Goal: Task Accomplishment & Management: Complete application form

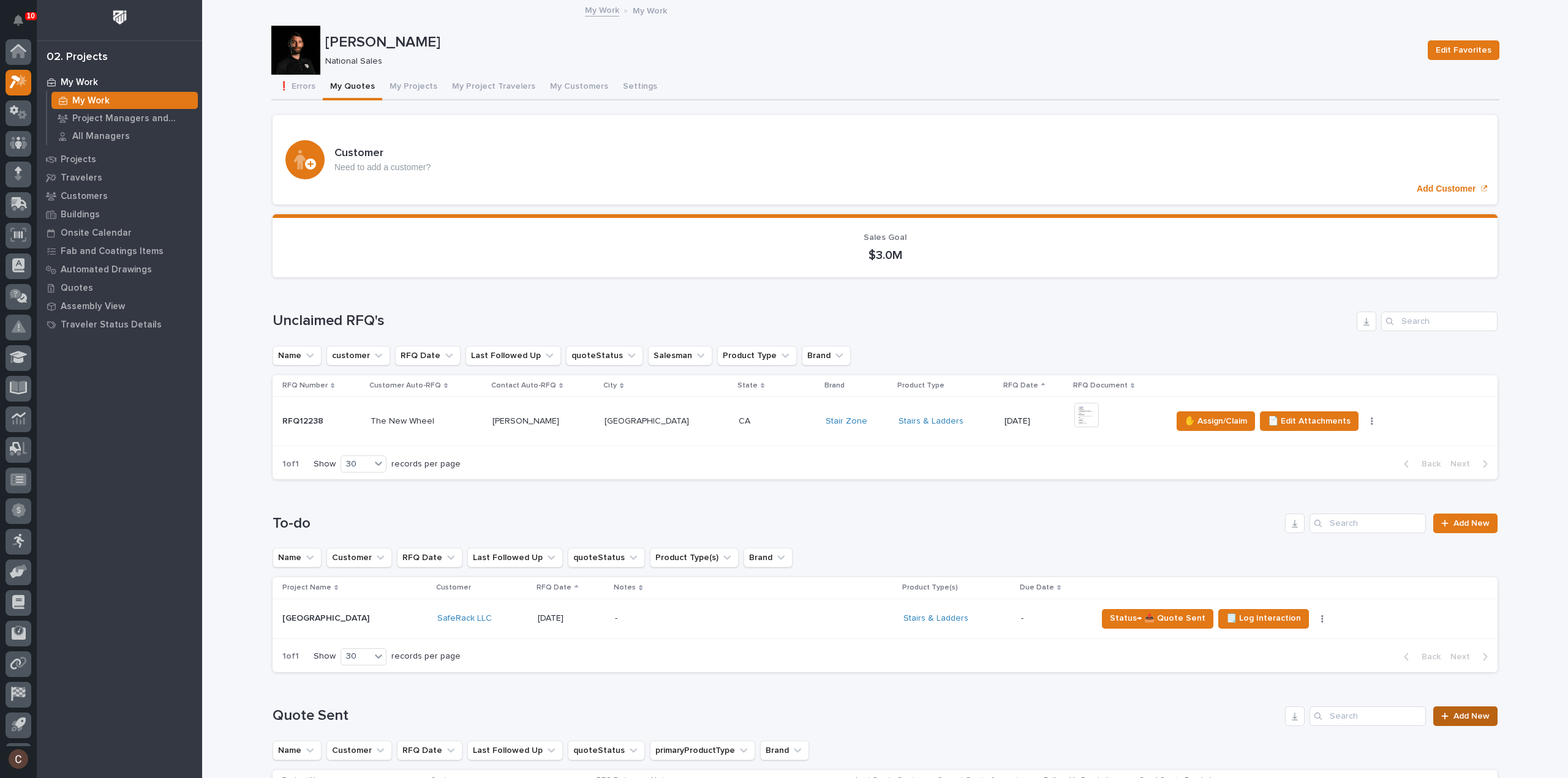
click at [1469, 712] on span "Add New" at bounding box center [1472, 716] width 36 height 8
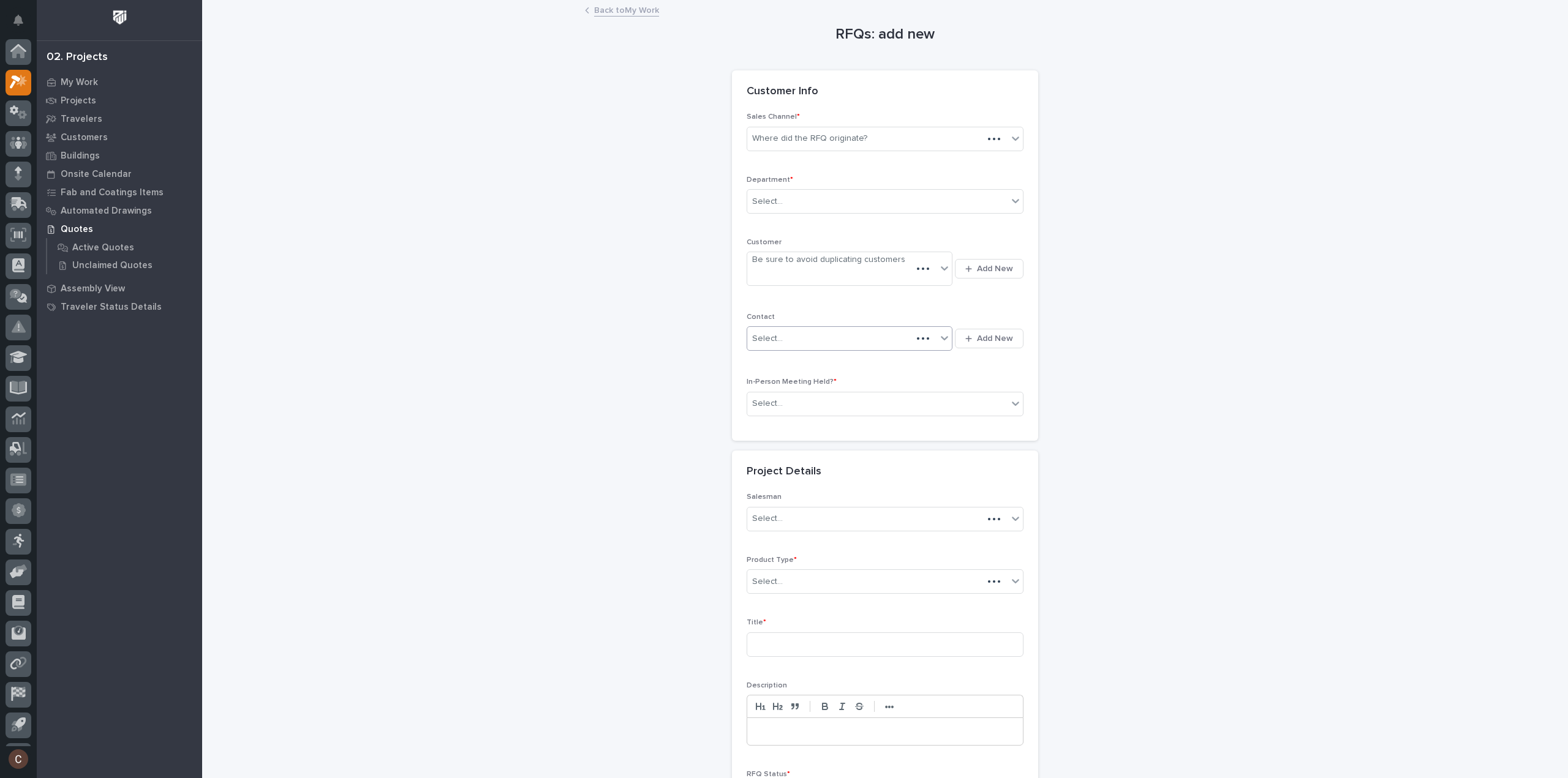
scroll to position [27, 0]
click at [809, 139] on div "Where did the RFQ originate?" at bounding box center [809, 139] width 115 height 13
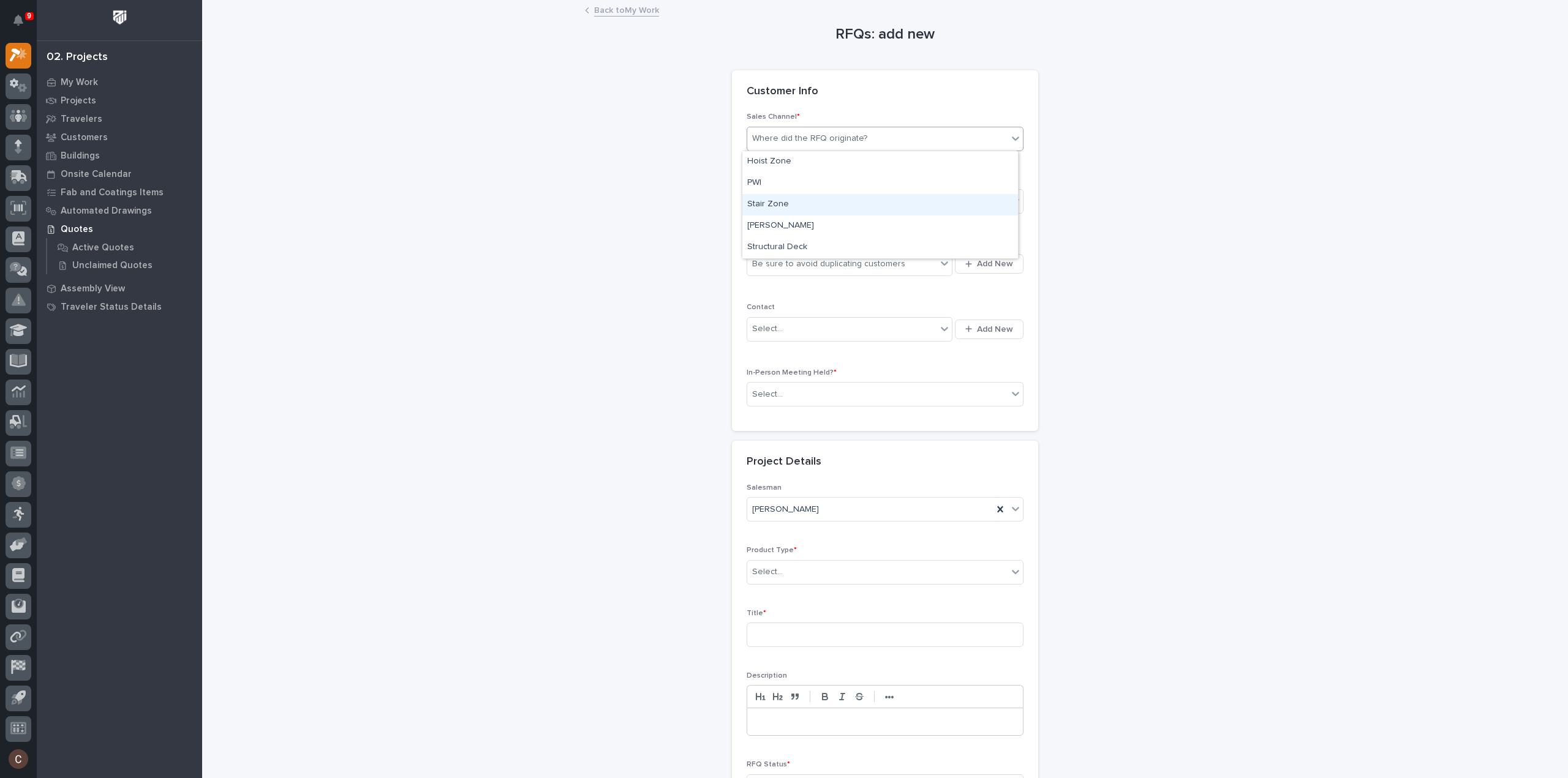
click at [795, 202] on div "Stair Zone" at bounding box center [880, 205] width 275 height 22
click at [793, 207] on div "Select..." at bounding box center [877, 201] width 260 height 20
click at [795, 220] on span "National Sales" at bounding box center [778, 223] width 62 height 13
click at [793, 254] on div "Be sure to avoid duplicating customers" at bounding box center [842, 263] width 190 height 20
type input "******"
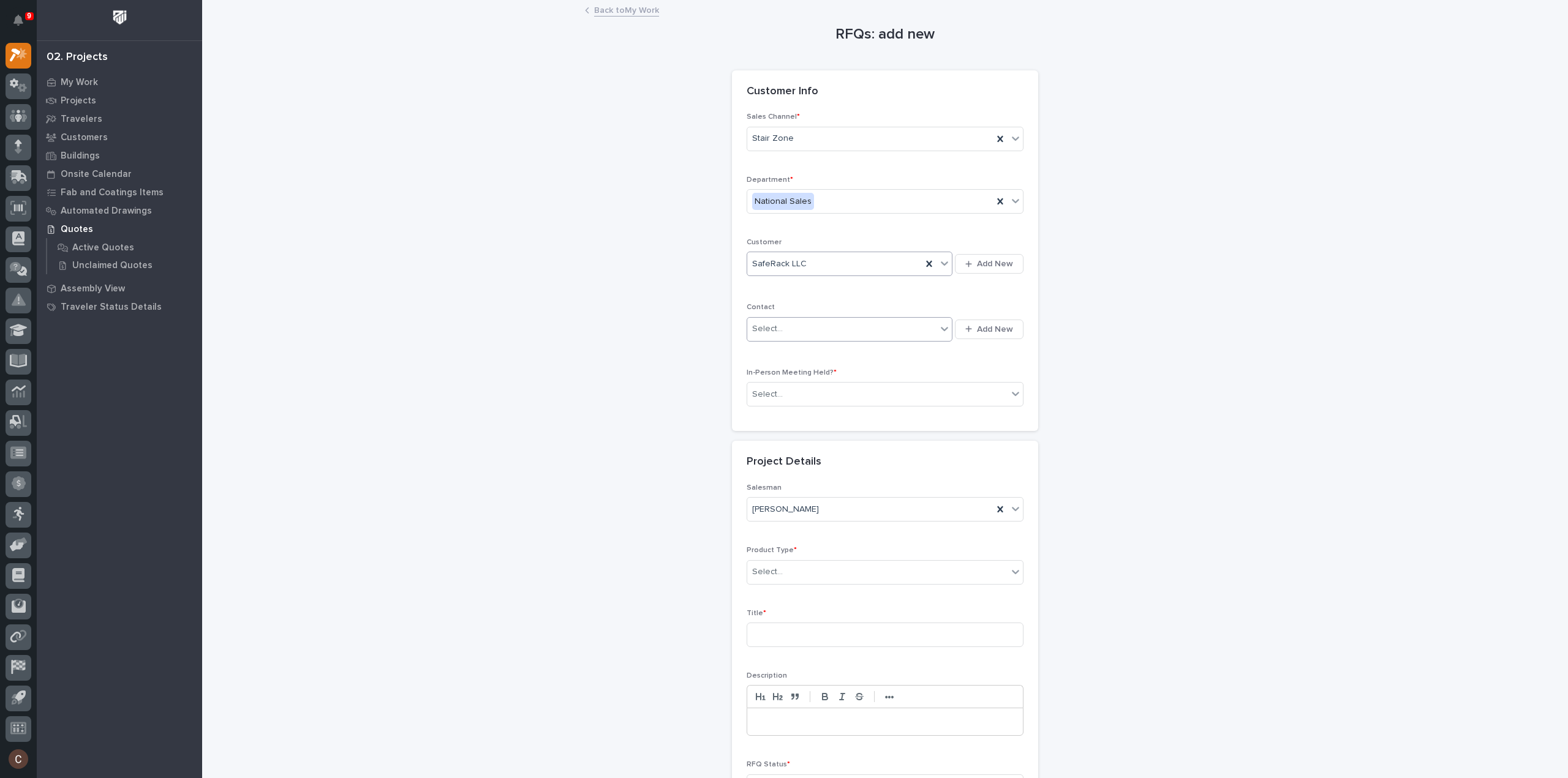
click at [800, 322] on div "Select..." at bounding box center [842, 328] width 190 height 20
type input "********"
click at [849, 354] on div "SafeRack - [PERSON_NAME]" at bounding box center [845, 351] width 206 height 22
click at [844, 390] on div "Select..." at bounding box center [877, 394] width 260 height 20
click at [886, 438] on div "No" at bounding box center [880, 437] width 275 height 22
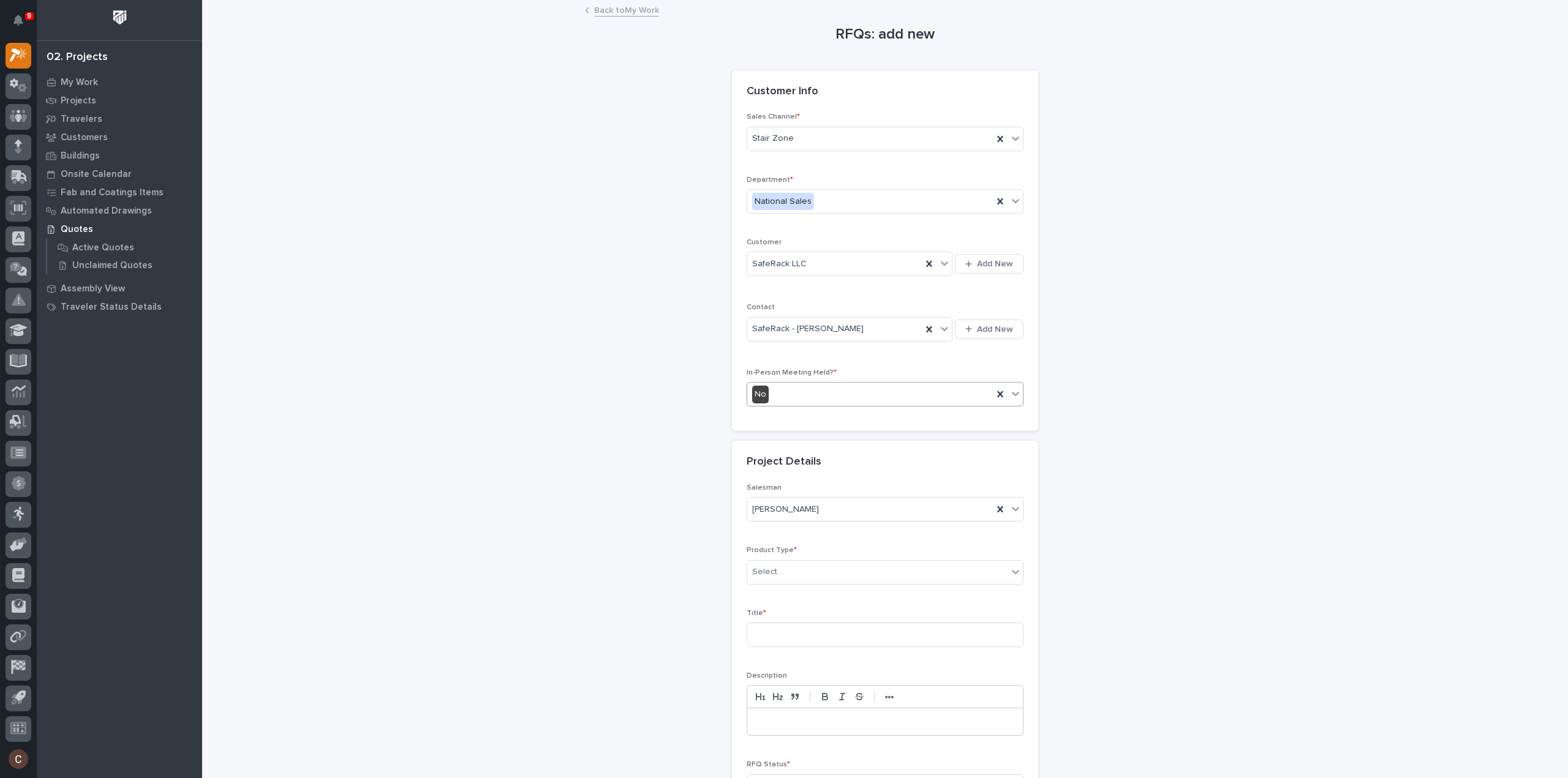
click at [796, 584] on div "Product Type * Select..." at bounding box center [884, 570] width 276 height 48
click at [801, 571] on div "Select..." at bounding box center [877, 571] width 260 height 20
type input "***"
click at [783, 589] on div "Stairs & Ladders" at bounding box center [880, 592] width 275 height 22
click at [791, 637] on input at bounding box center [884, 635] width 276 height 25
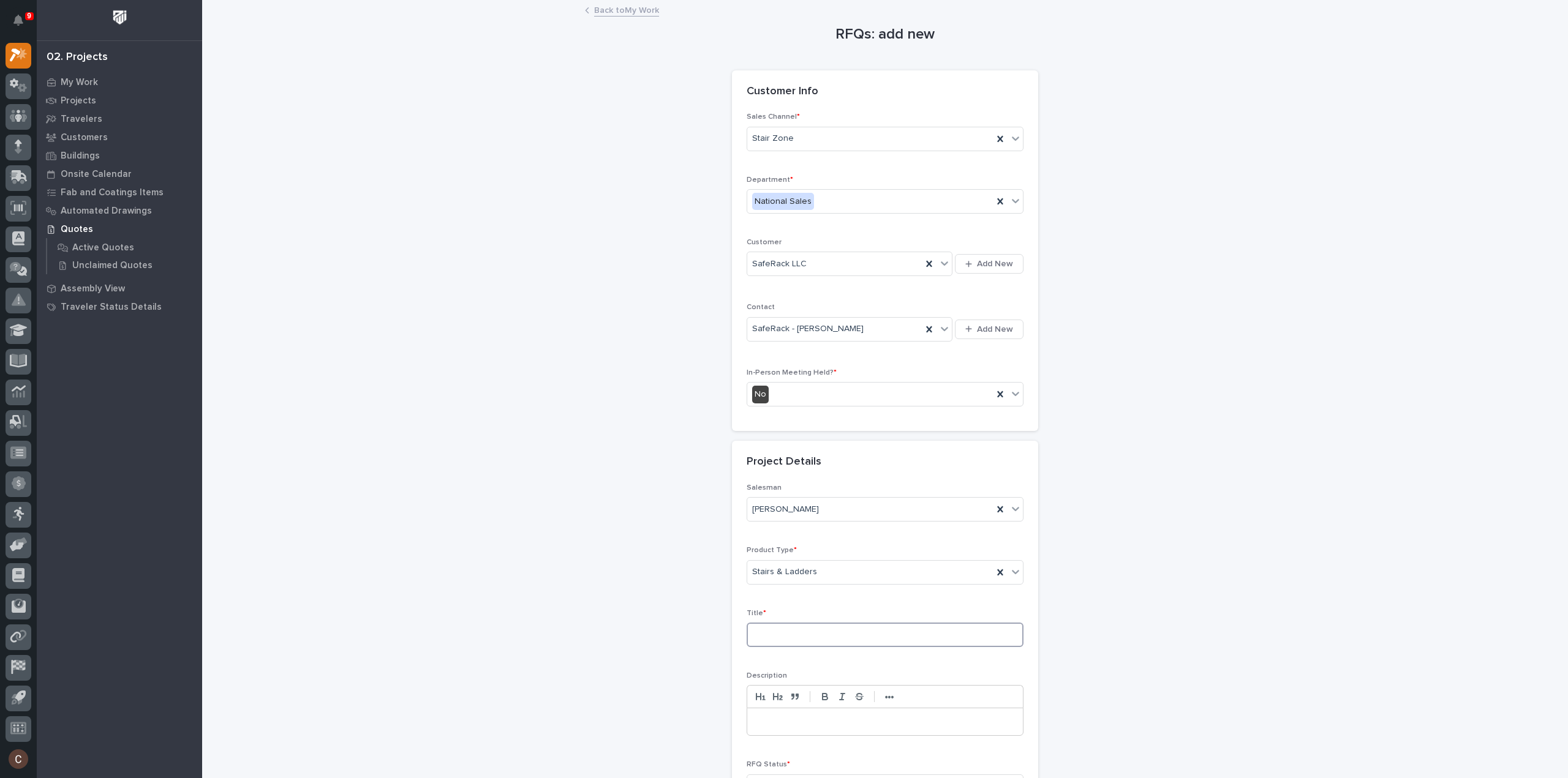
type input "K"
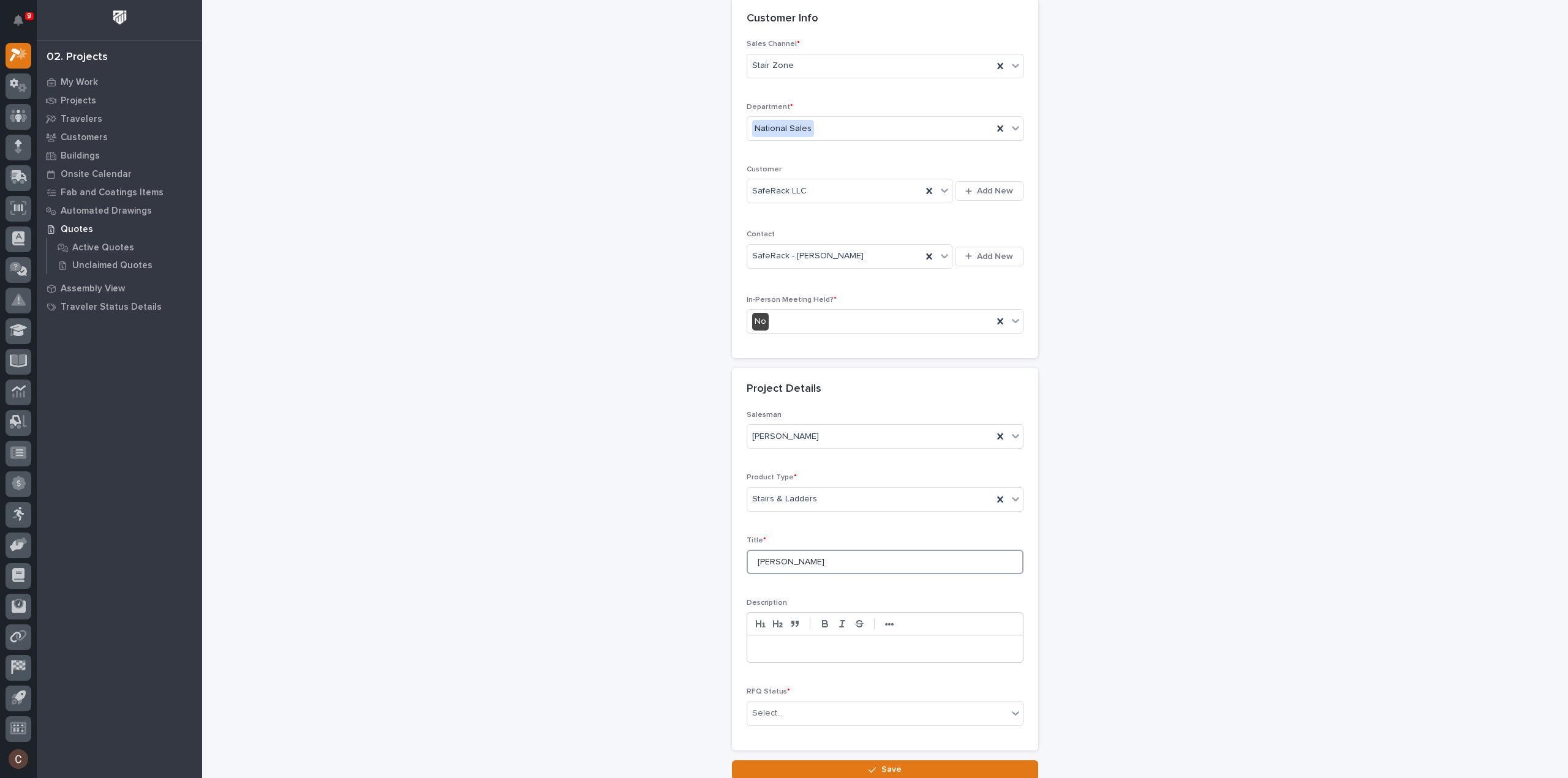
scroll to position [166, 0]
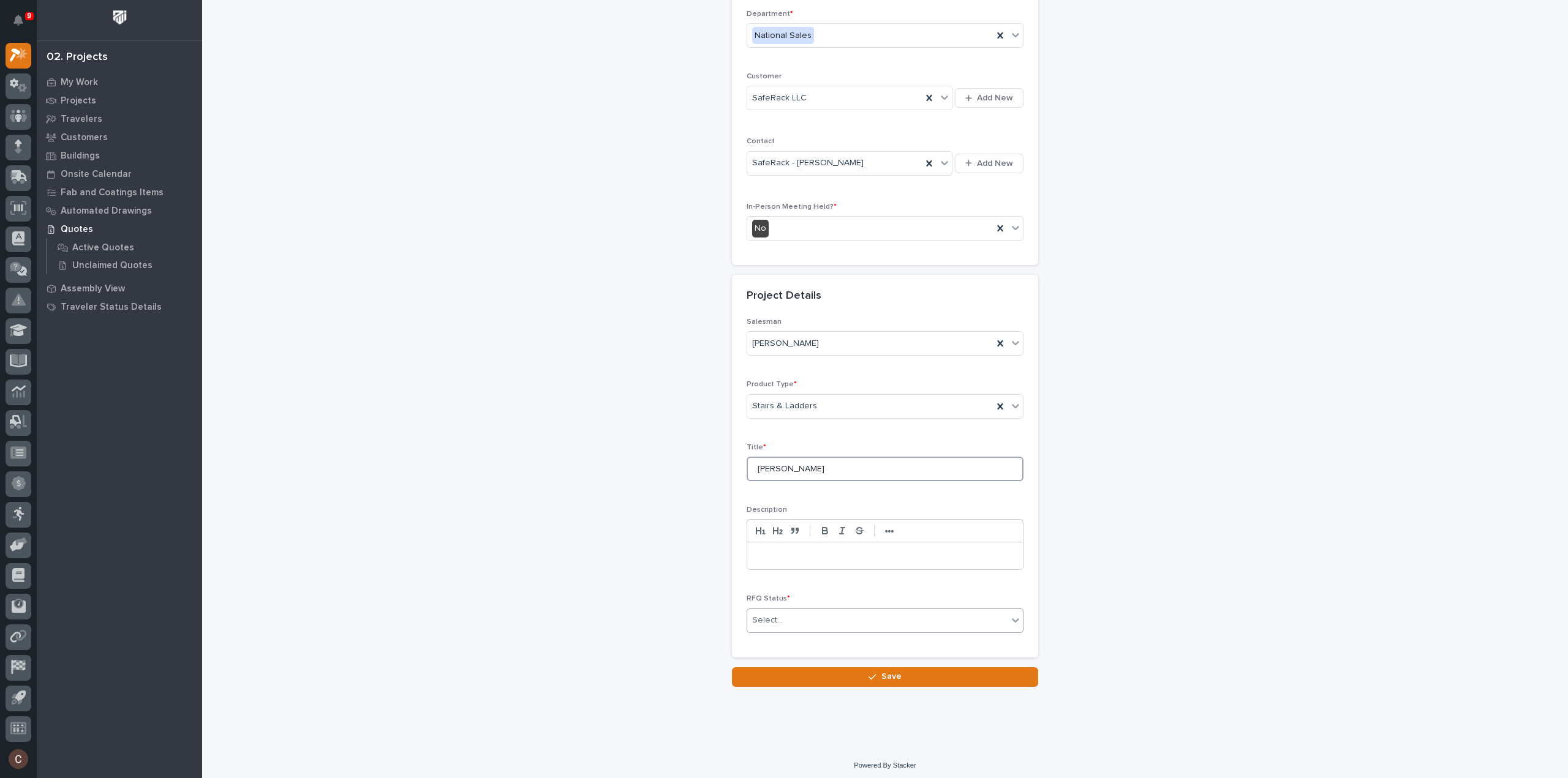
type input "[PERSON_NAME]"
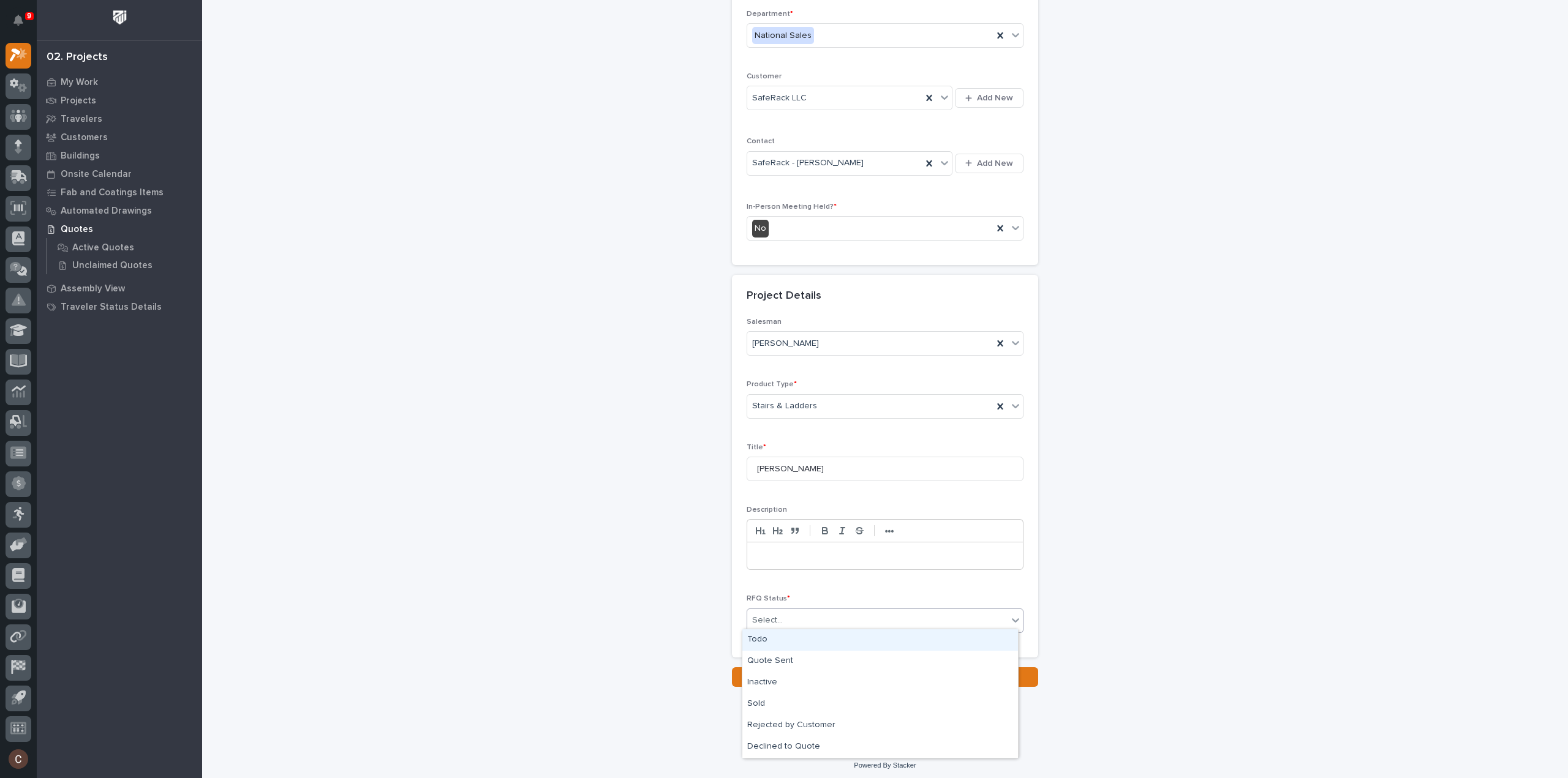
click at [850, 615] on div "Select..." at bounding box center [877, 620] width 260 height 20
click at [801, 661] on div "Quote Sent" at bounding box center [880, 661] width 275 height 22
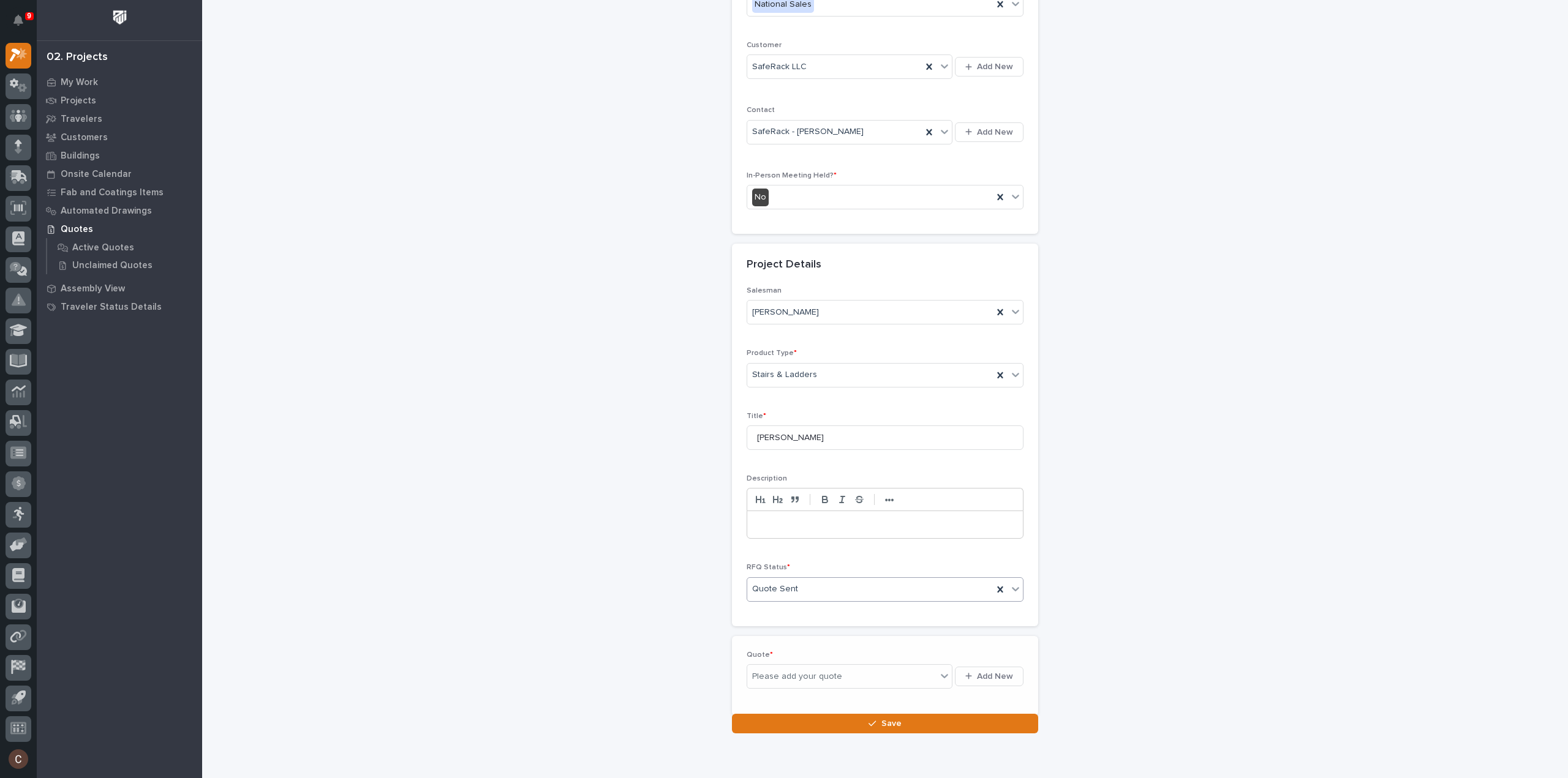
scroll to position [210, 0]
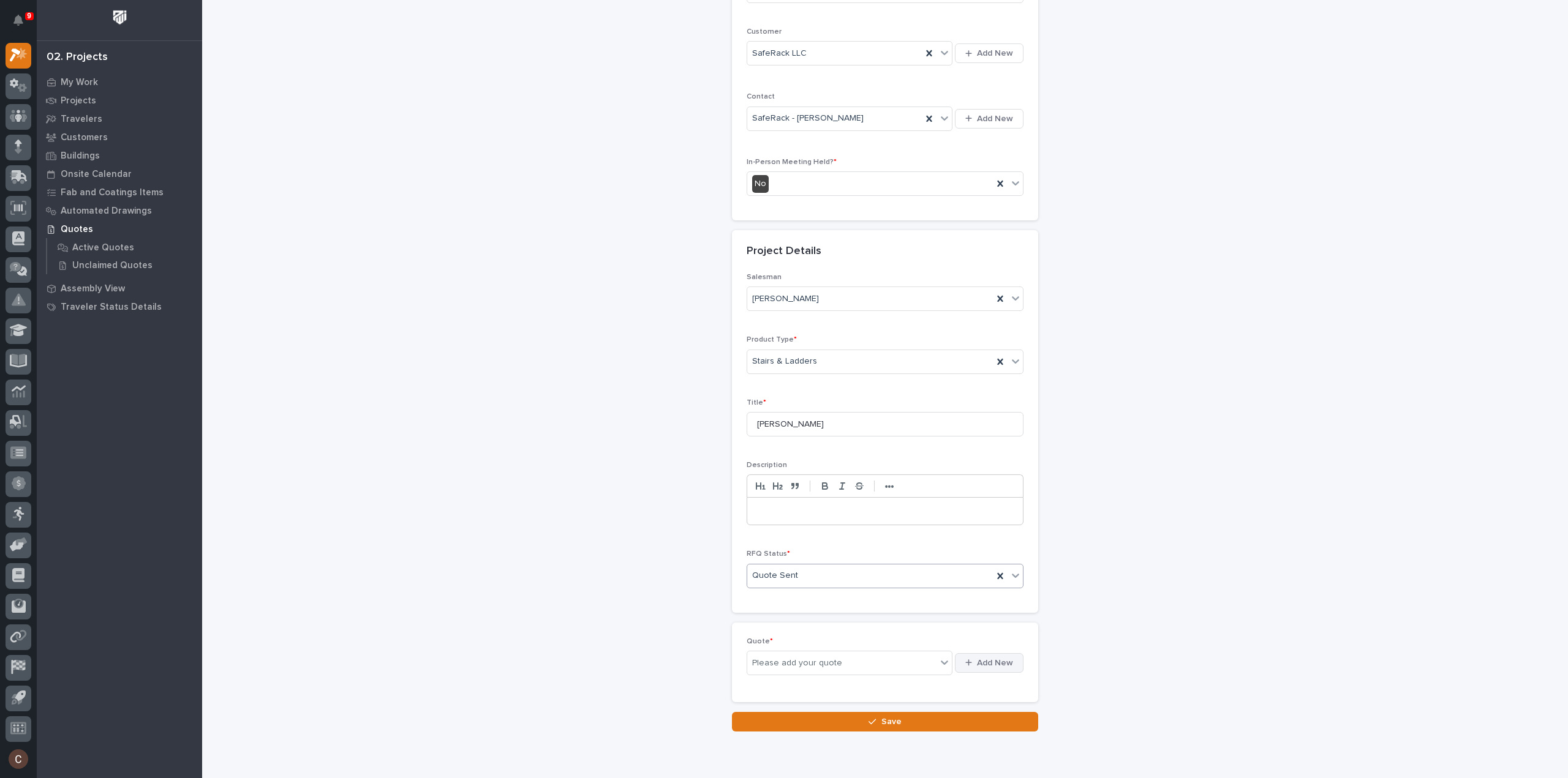
click at [996, 657] on span "Add New" at bounding box center [995, 663] width 36 height 11
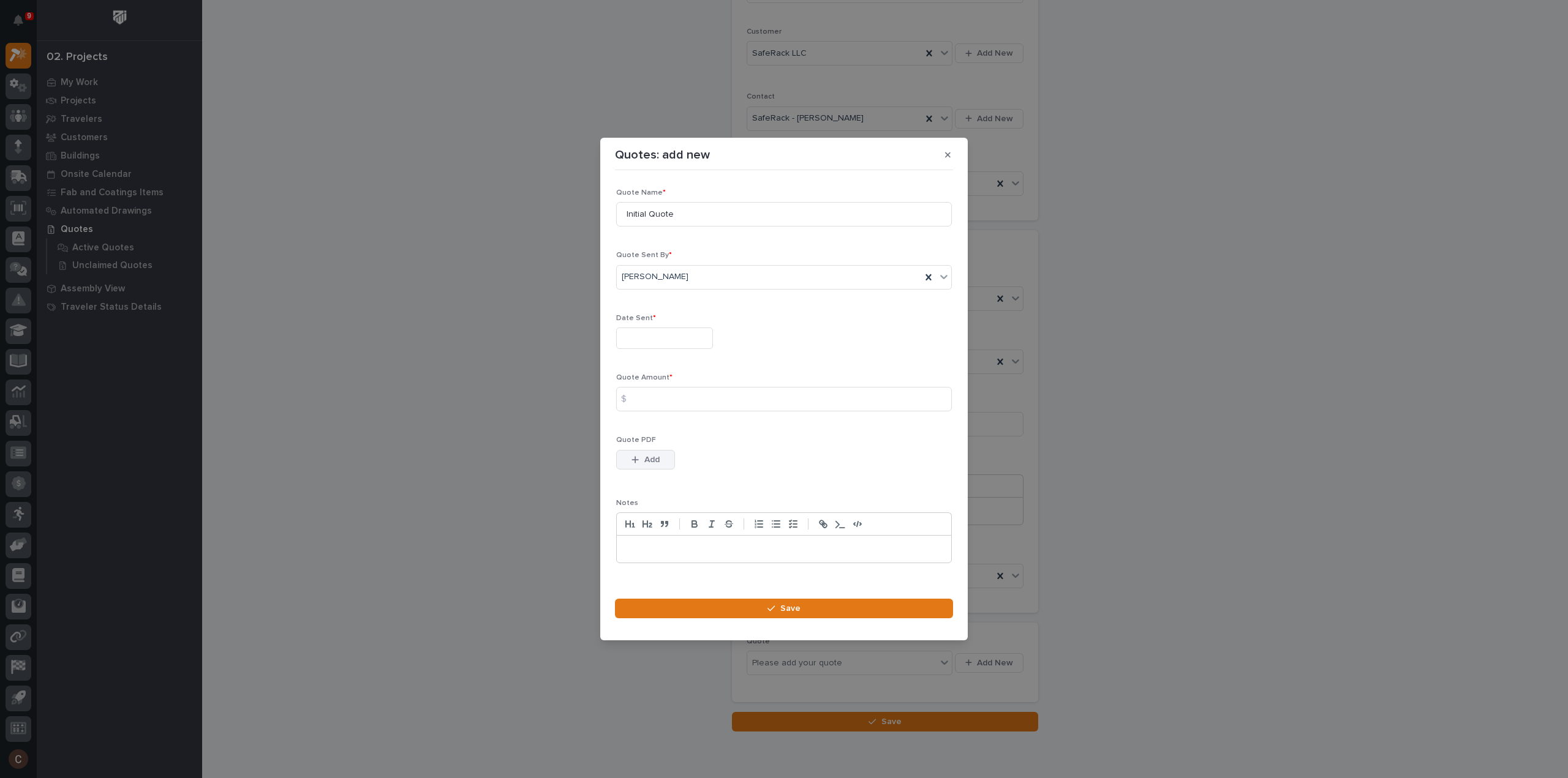
click at [617, 467] on button "Add" at bounding box center [645, 459] width 58 height 20
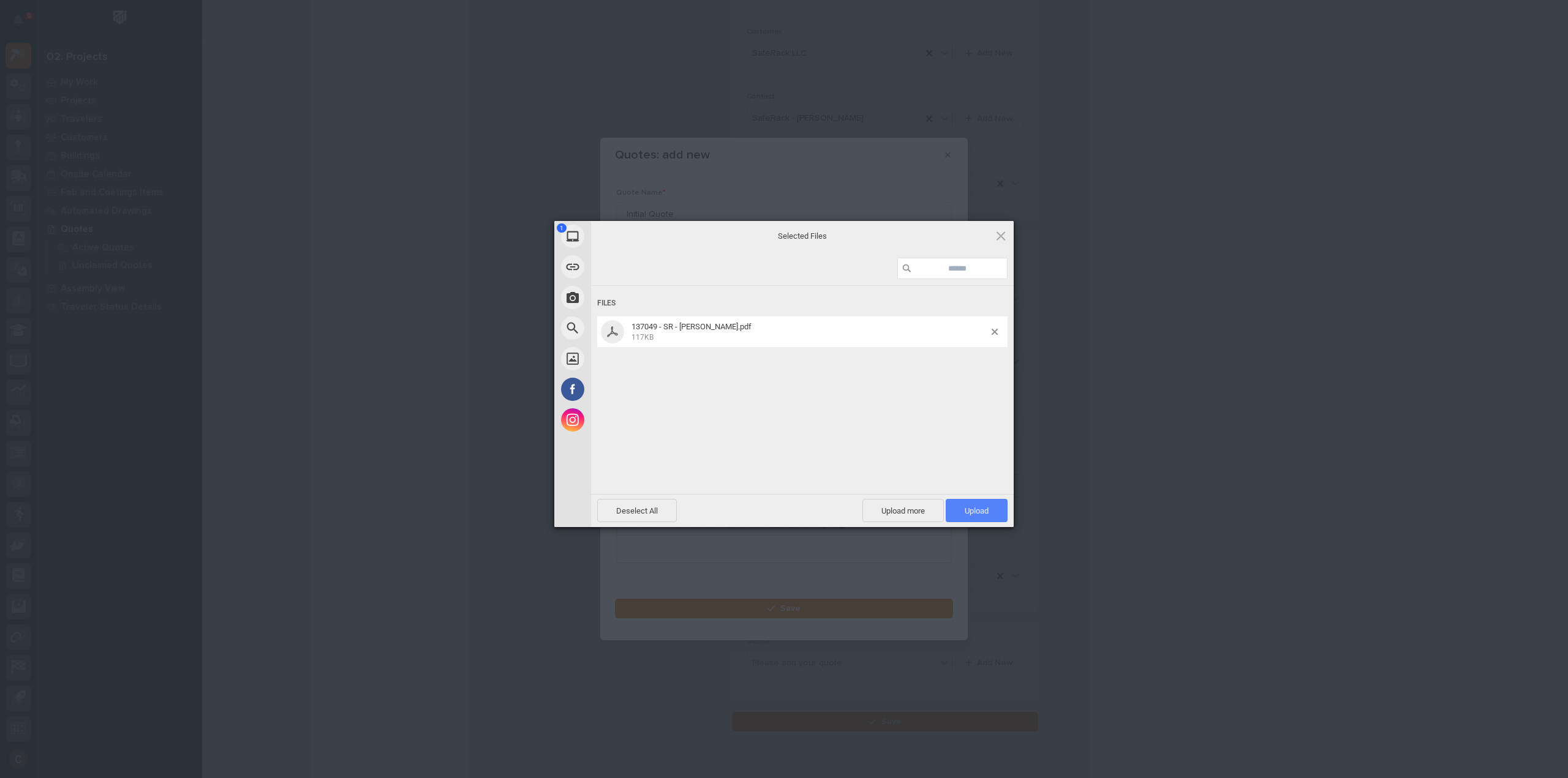
click at [975, 509] on span "Upload 1" at bounding box center [976, 511] width 24 height 9
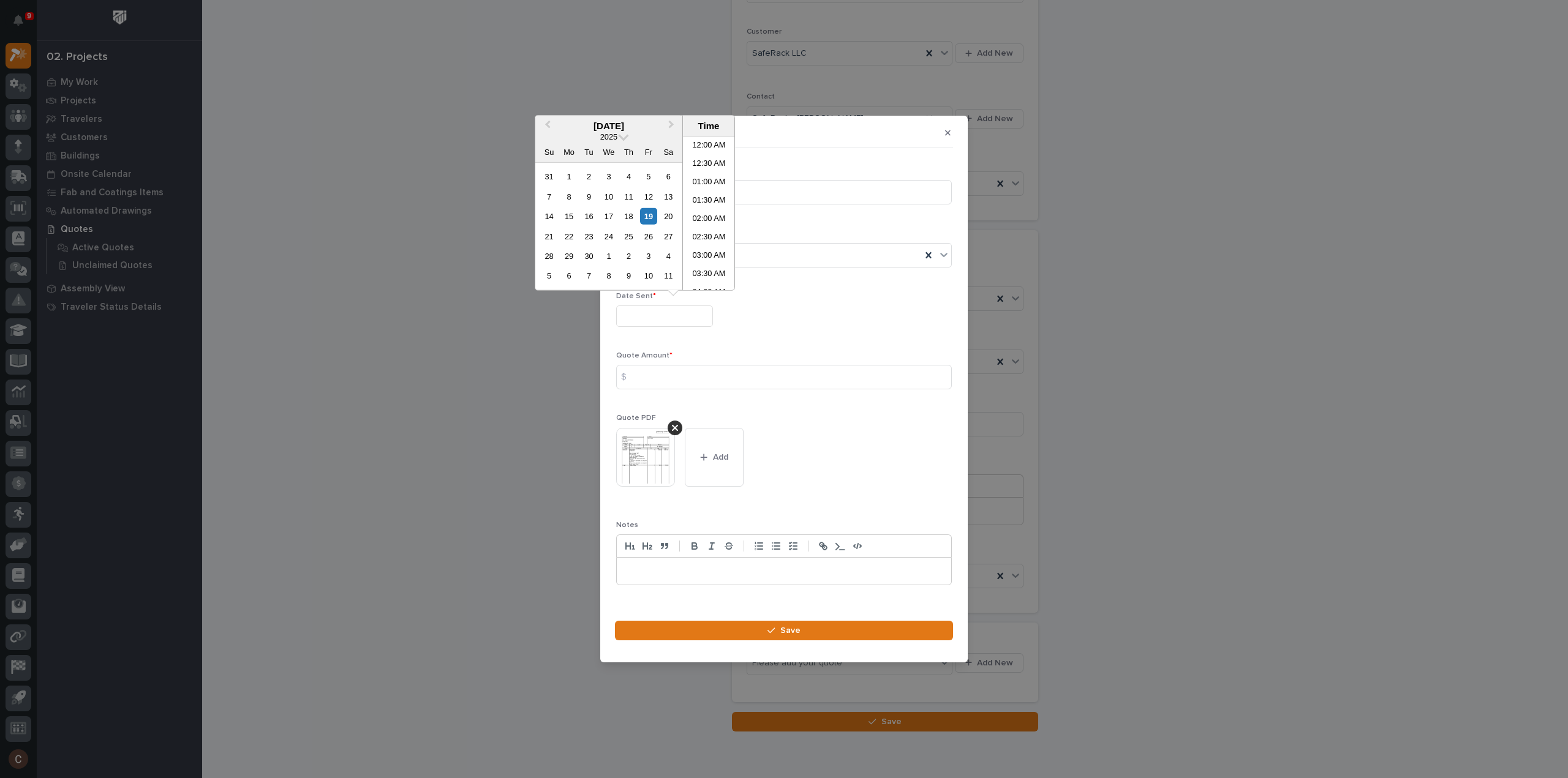
click at [662, 306] on input "text" at bounding box center [664, 316] width 97 height 22
click at [650, 212] on div "19" at bounding box center [648, 217] width 17 height 17
type input "**********"
click at [663, 371] on input at bounding box center [784, 377] width 336 height 25
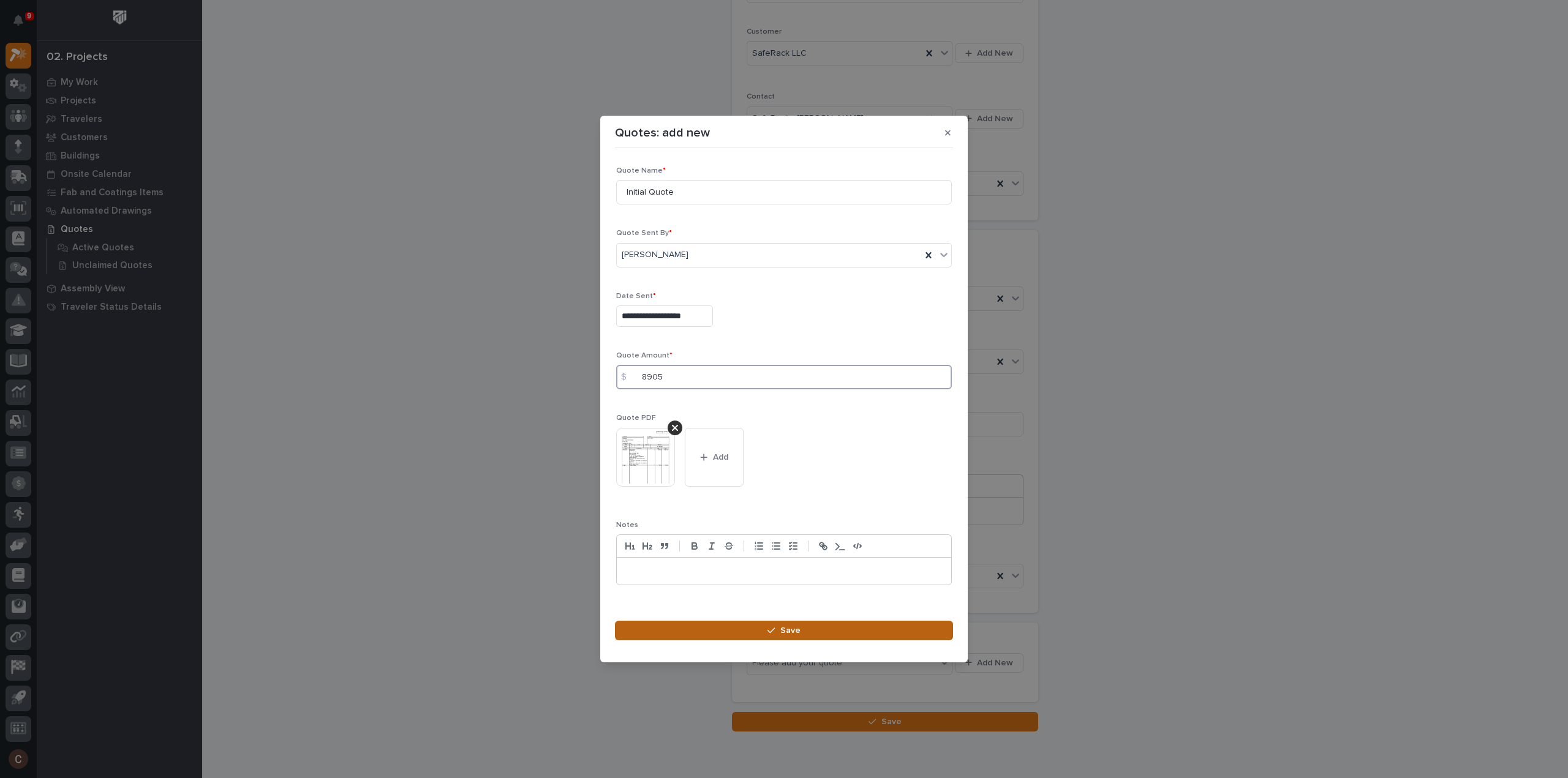
type input "8905"
click at [766, 621] on section "**********" at bounding box center [784, 389] width 368 height 547
click at [871, 629] on button "Save" at bounding box center [784, 630] width 338 height 20
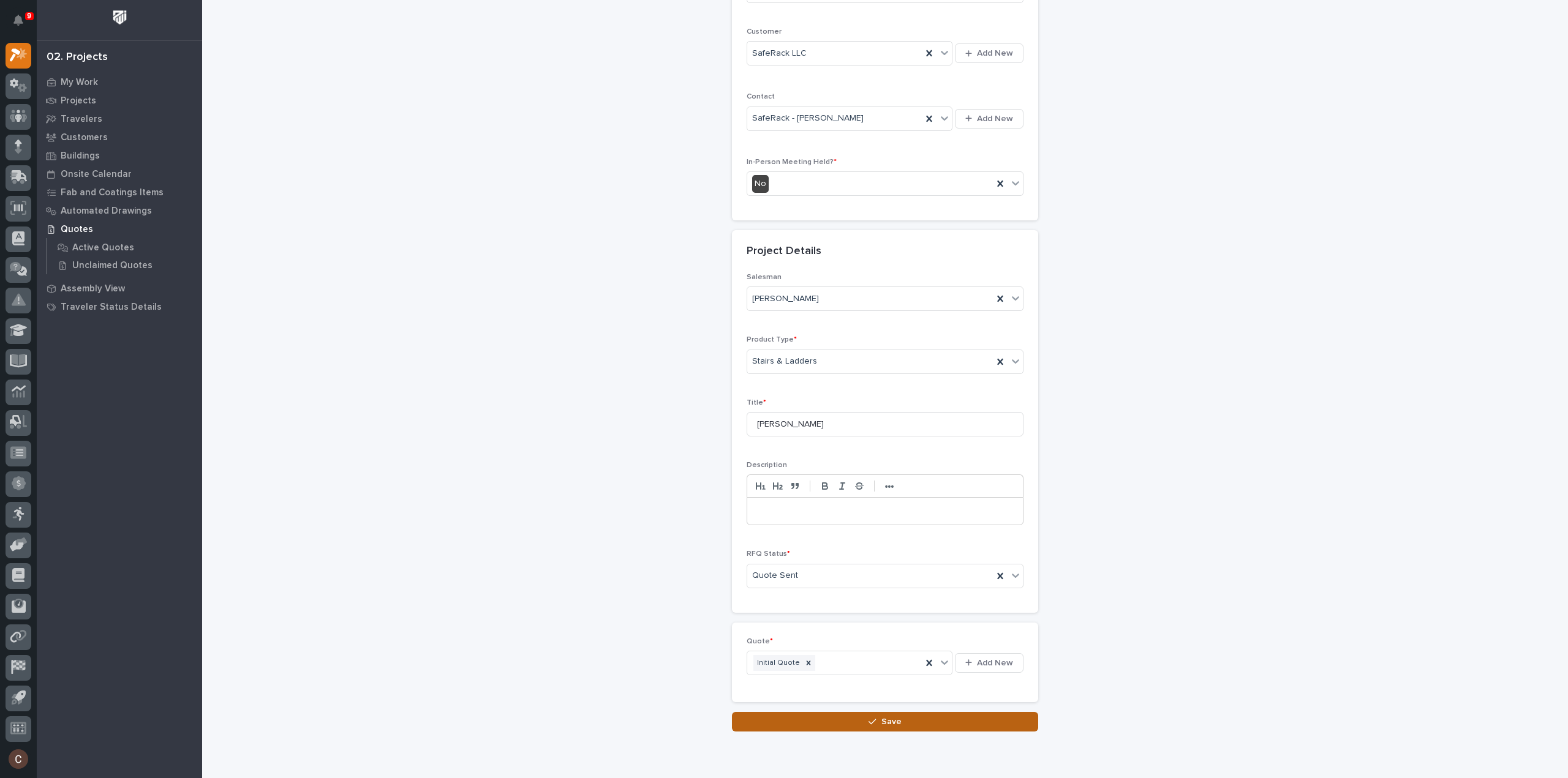
click at [885, 720] on span "Save" at bounding box center [891, 722] width 20 height 11
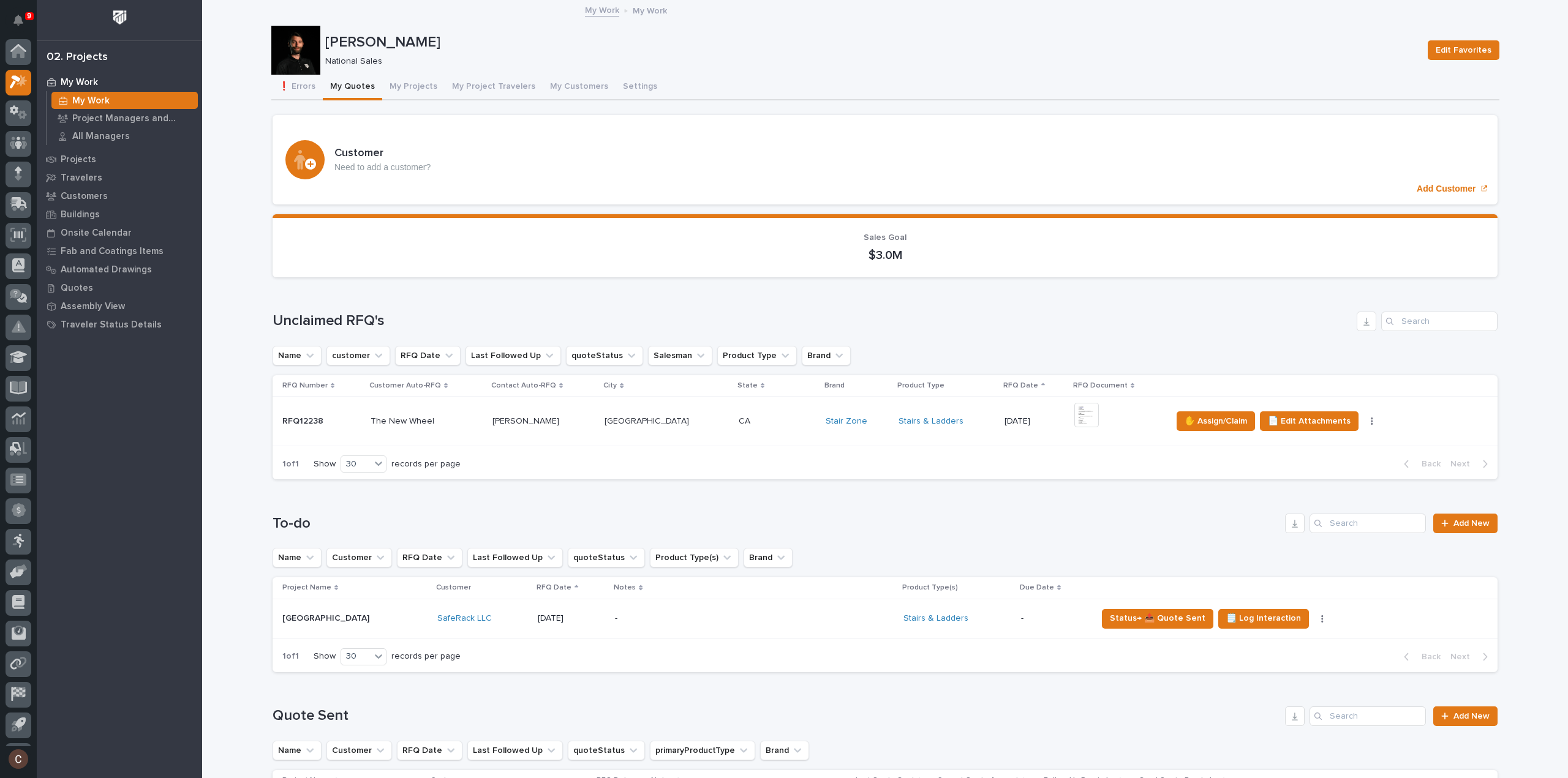
scroll to position [27, 0]
